Goal: Task Accomplishment & Management: Use online tool/utility

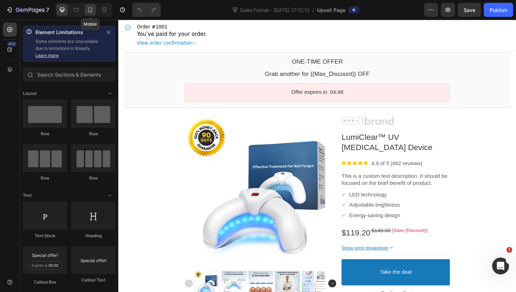
click at [95, 12] on div at bounding box center [90, 9] width 11 height 11
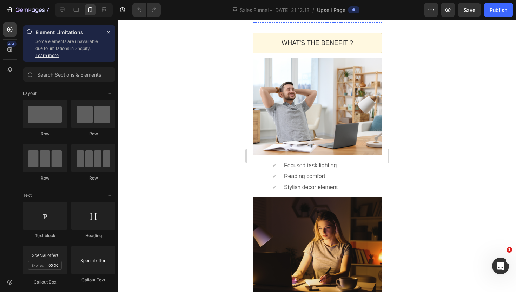
scroll to position [436, 0]
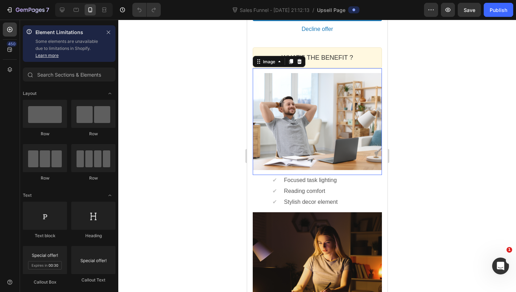
click at [274, 140] on div at bounding box center [316, 121] width 129 height 97
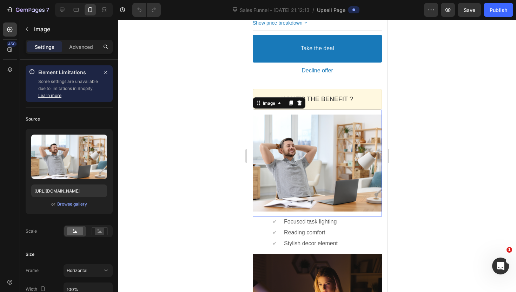
scroll to position [389, 0]
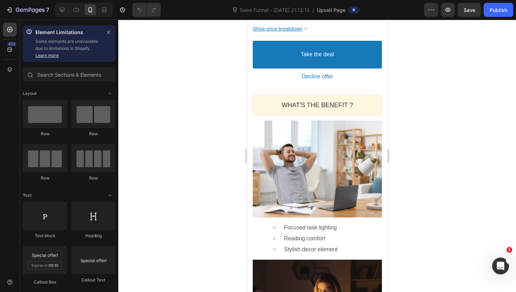
click at [249, 173] on section "WHAT'S THE BENEFIT ? Heading Callout Box Image ✔ Text block Focused task lighti…" at bounding box center [317, 244] width 140 height 309
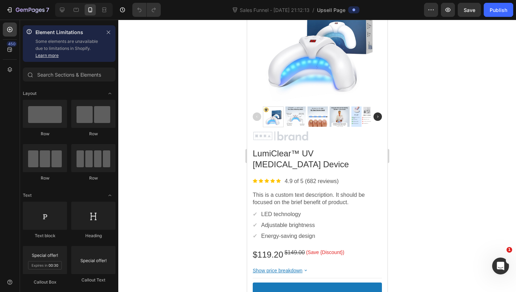
scroll to position [150, 0]
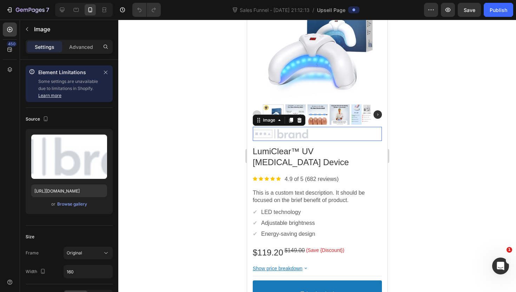
click at [286, 132] on div at bounding box center [316, 133] width 129 height 11
click at [301, 121] on icon at bounding box center [299, 120] width 6 height 6
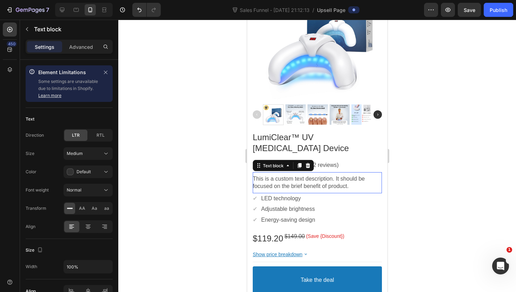
click at [289, 179] on p "This is a custom text description. It should be focused on the brief benefit of…" at bounding box center [316, 182] width 129 height 15
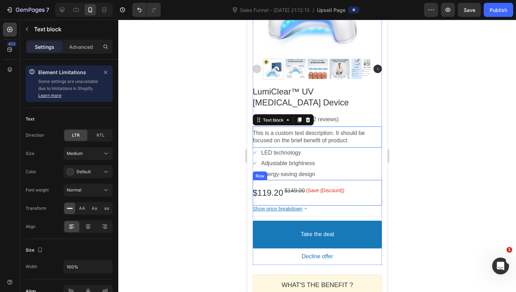
scroll to position [196, 0]
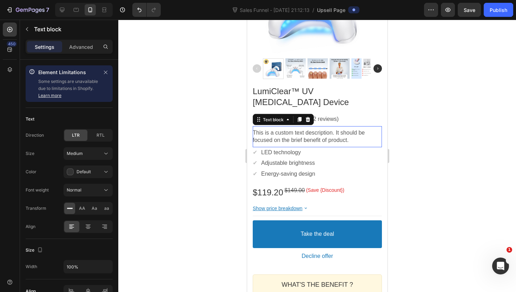
click at [263, 131] on p "This is a custom text description. It should be focused on the brief benefit of…" at bounding box center [316, 136] width 129 height 15
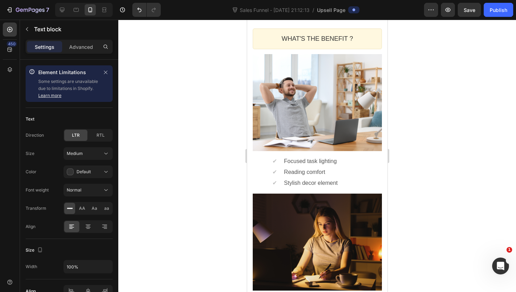
scroll to position [418, 0]
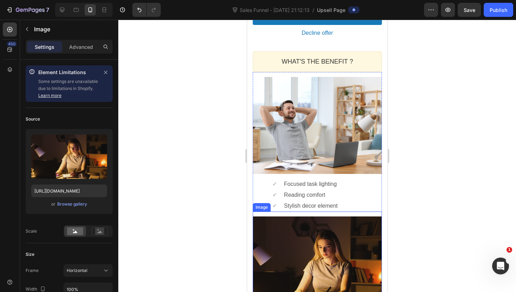
click at [258, 221] on div at bounding box center [316, 264] width 129 height 97
click at [301, 205] on icon at bounding box center [299, 205] width 6 height 6
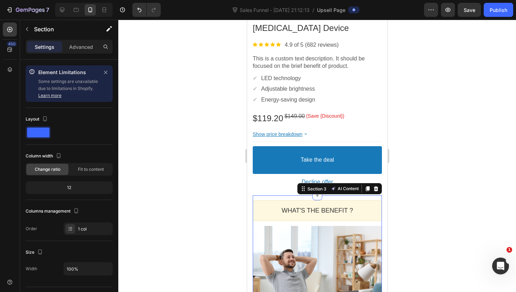
scroll to position [262, 0]
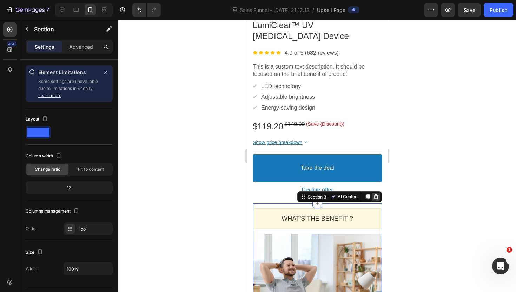
click at [378, 198] on icon at bounding box center [376, 197] width 6 height 6
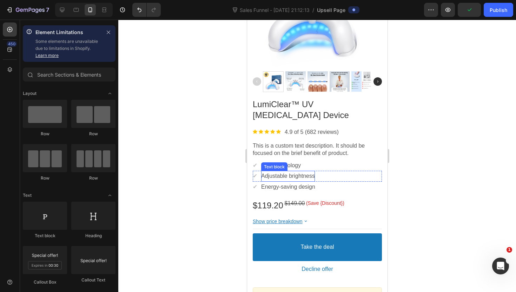
scroll to position [223, 0]
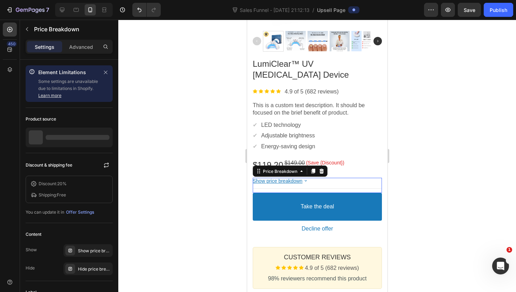
click at [300, 183] on bdo "Show price breakdown" at bounding box center [277, 181] width 50 height 6
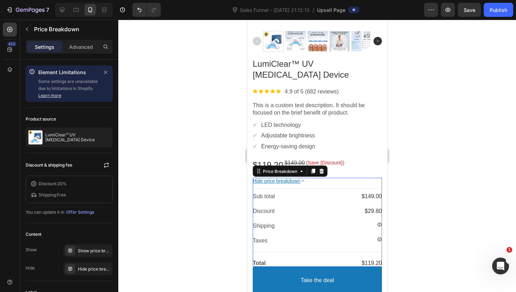
click at [300, 183] on bdo "Hide price breakdown" at bounding box center [275, 181] width 47 height 6
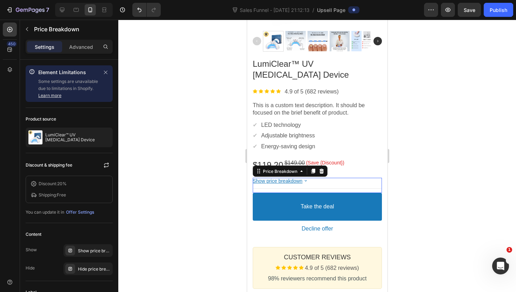
click at [460, 141] on div at bounding box center [317, 156] width 398 height 272
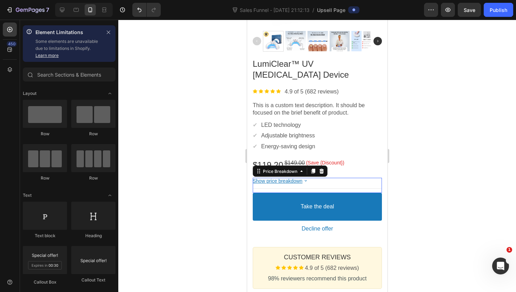
click at [308, 181] on icon at bounding box center [305, 181] width 6 height 6
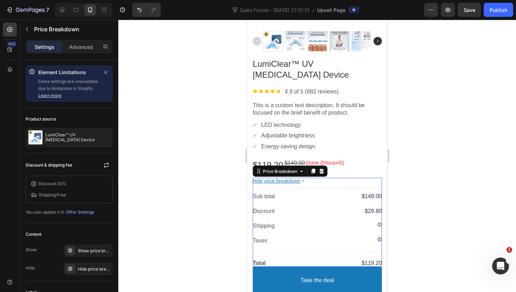
click at [303, 181] on icon at bounding box center [303, 181] width 6 height 6
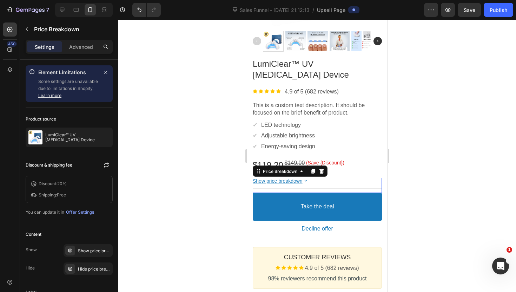
click at [396, 179] on div at bounding box center [317, 156] width 398 height 272
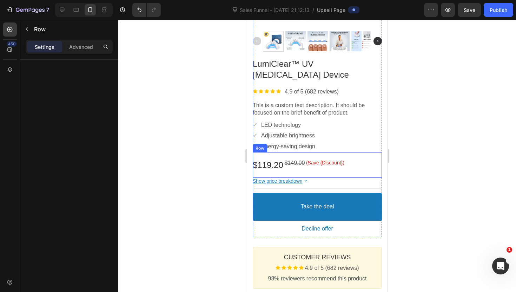
click at [322, 170] on div "(Save {Discount}) Discount Tag" at bounding box center [325, 164] width 38 height 11
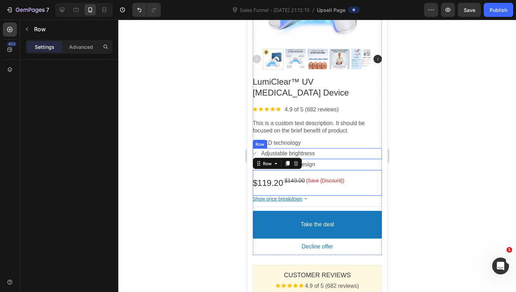
scroll to position [207, 0]
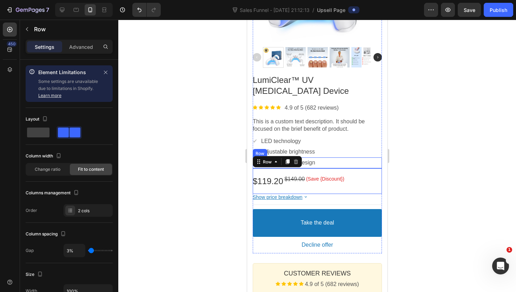
click at [319, 164] on div "✔ Text block Energy-saving design Text block Row" at bounding box center [316, 162] width 129 height 11
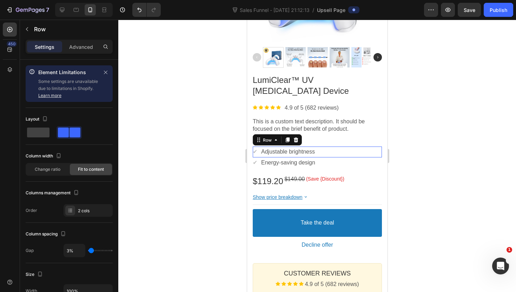
click at [320, 153] on div "✔ Text block Adjustable brightness Text block Row" at bounding box center [316, 151] width 129 height 11
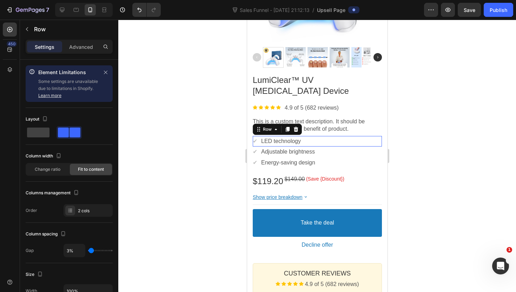
click at [317, 139] on div "✔ Text block LED technology Text block Row" at bounding box center [316, 141] width 129 height 11
click at [319, 152] on div "✔ Text block Adjustable brightness Text block Row" at bounding box center [316, 151] width 129 height 11
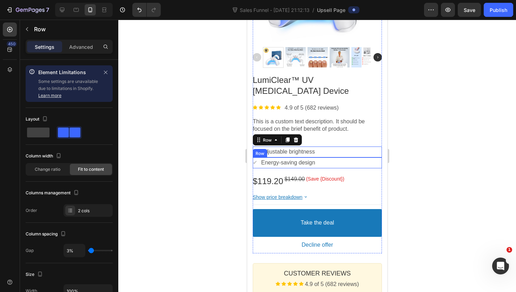
click at [317, 160] on div "✔ Text block Energy-saving design Text block Row" at bounding box center [316, 162] width 129 height 11
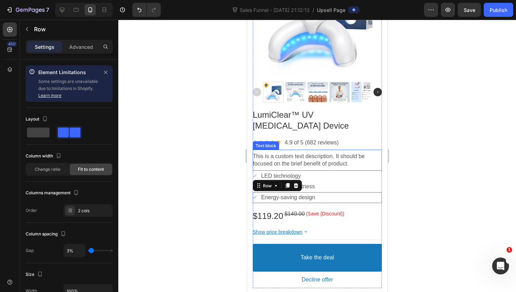
scroll to position [171, 0]
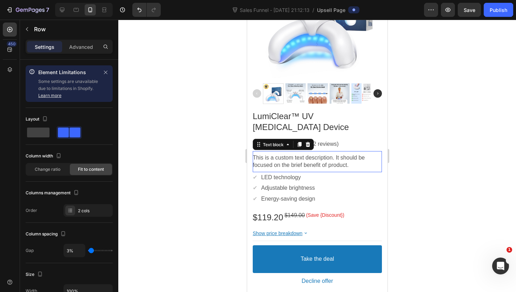
click at [318, 158] on p "This is a custom text description. It should be focused on the brief benefit of…" at bounding box center [316, 161] width 129 height 15
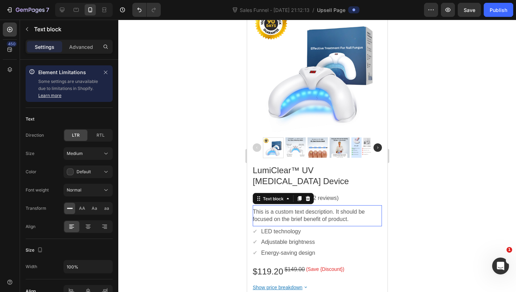
scroll to position [0, 0]
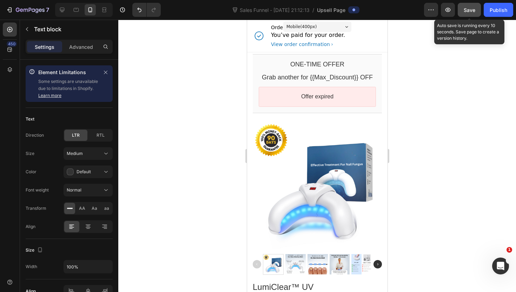
click at [476, 15] on button "Save" at bounding box center [469, 10] width 23 height 14
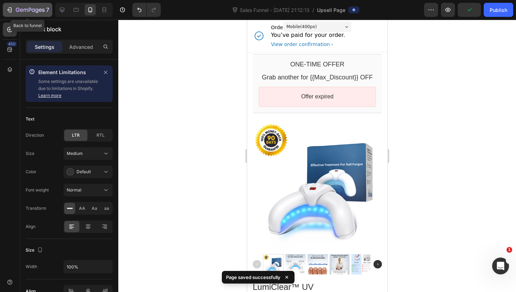
click at [24, 8] on icon "button" at bounding box center [30, 10] width 29 height 6
